Goal: Task Accomplishment & Management: Manage account settings

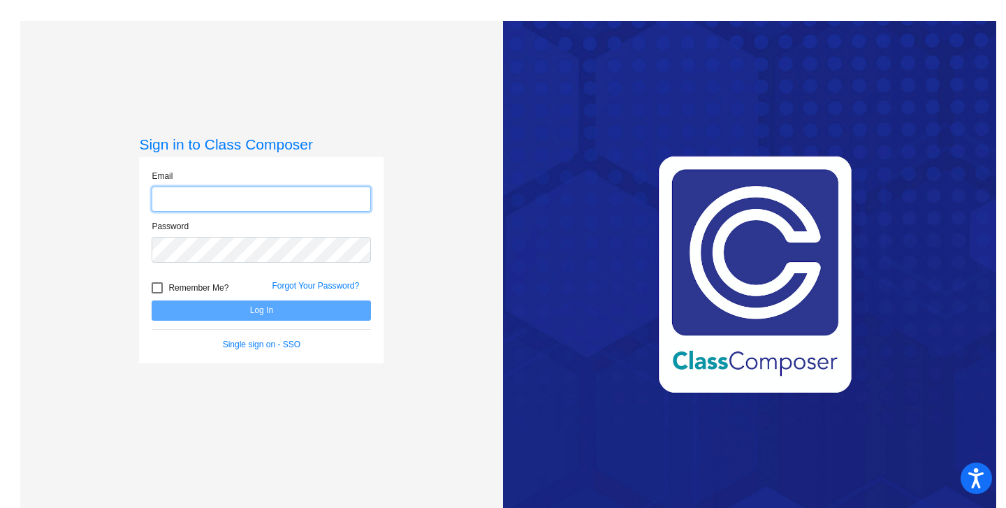
type input "[EMAIL_ADDRESS][DOMAIN_NAME]"
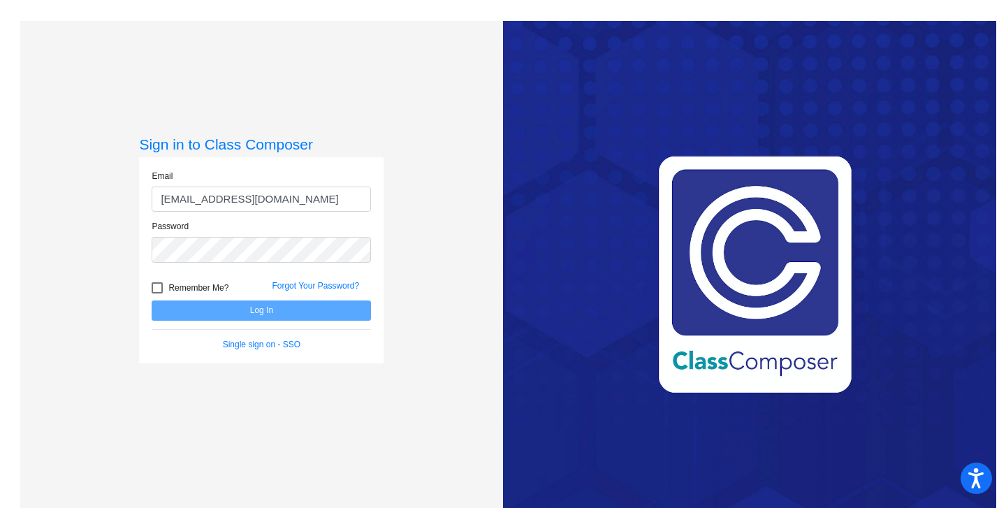
click at [153, 284] on div at bounding box center [157, 287] width 11 height 11
click at [157, 293] on input "Remember Me?" at bounding box center [157, 293] width 1 height 1
checkbox input "true"
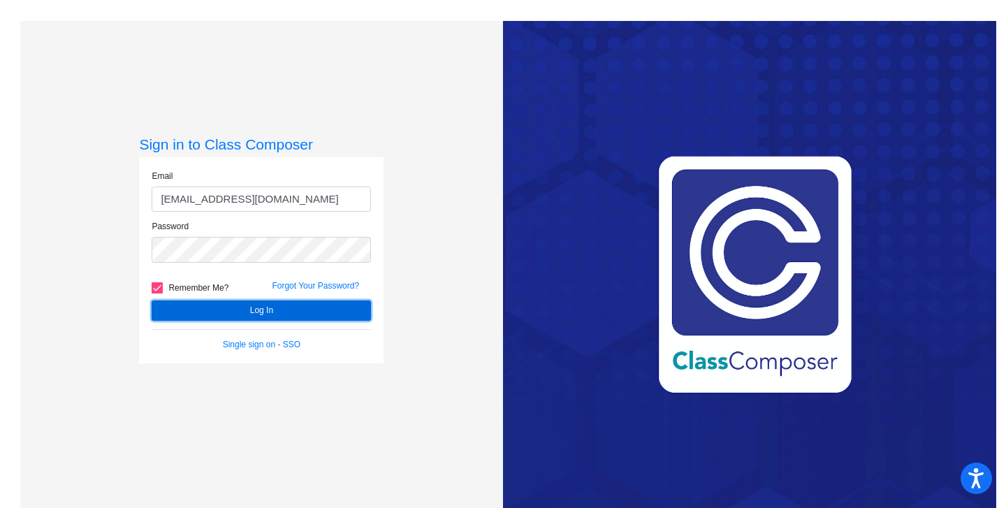
click at [240, 310] on button "Log In" at bounding box center [261, 310] width 219 height 20
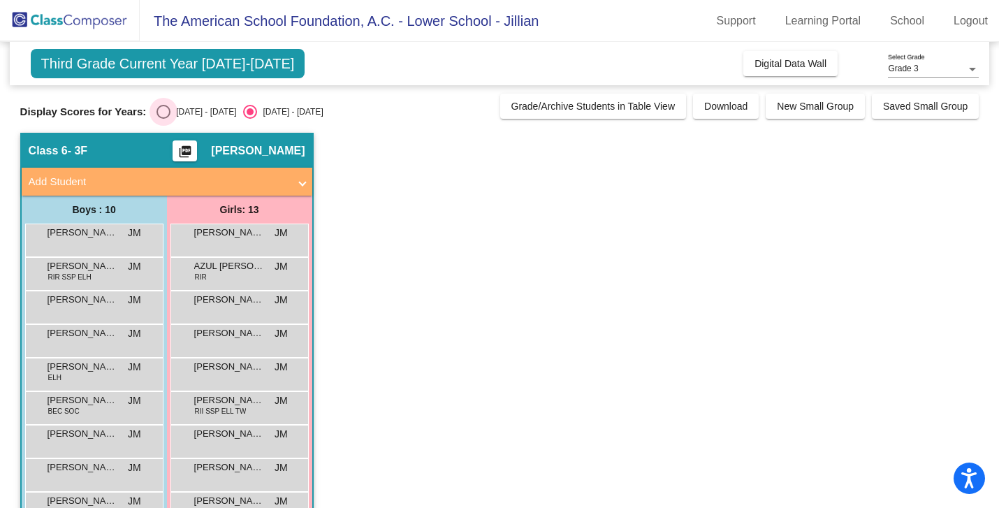
click at [168, 115] on div "Select an option" at bounding box center [164, 112] width 14 height 14
click at [163, 119] on input "[DATE] - [DATE]" at bounding box center [163, 119] width 1 height 1
radio input "true"
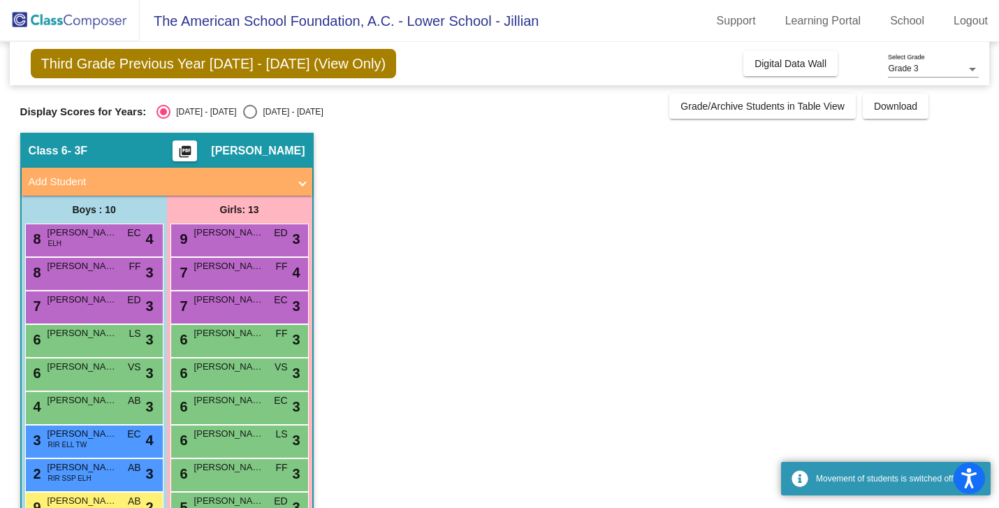
scroll to position [174, 0]
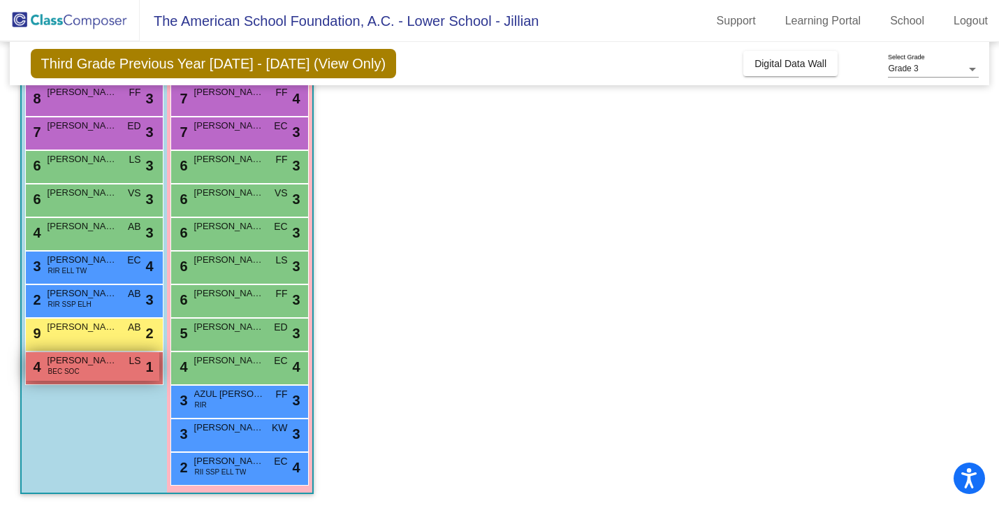
click at [41, 379] on div "4 [PERSON_NAME] BEC SOC LS lock do_not_disturb_alt 1" at bounding box center [92, 366] width 133 height 29
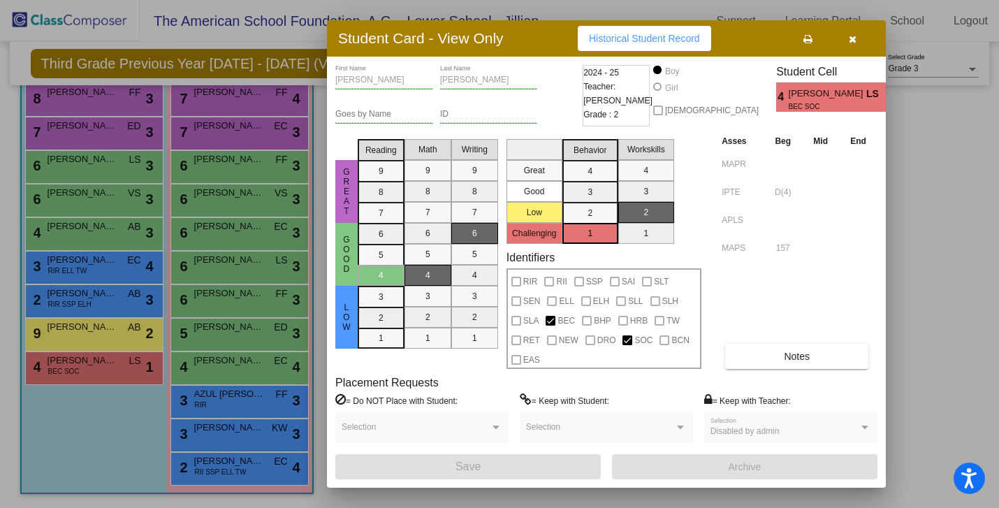
scroll to position [0, 0]
click at [854, 40] on icon "button" at bounding box center [853, 39] width 8 height 10
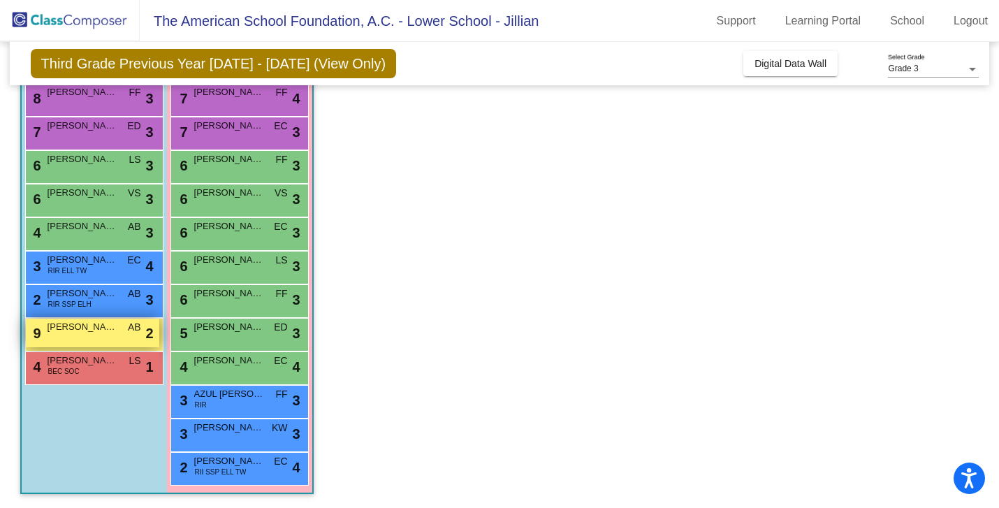
click at [85, 344] on div "9 [PERSON_NAME] AB lock do_not_disturb_alt 2" at bounding box center [92, 333] width 133 height 29
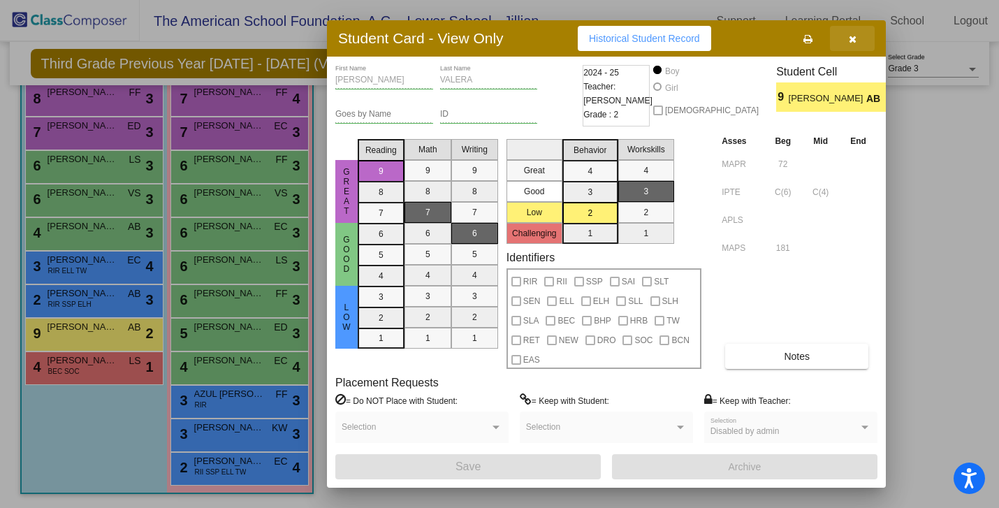
click at [847, 38] on button "button" at bounding box center [852, 38] width 45 height 25
